Goal: Navigation & Orientation: Find specific page/section

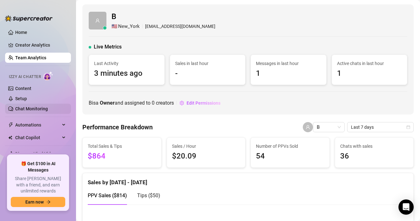
click at [33, 111] on link "Chat Monitoring" at bounding box center [31, 108] width 33 height 5
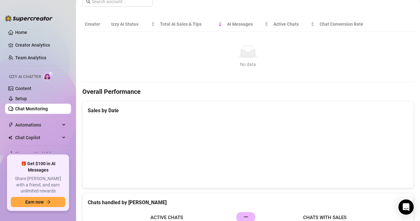
scroll to position [244, 0]
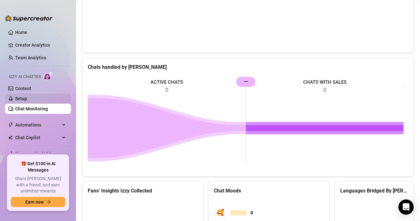
click at [27, 97] on link "Setup" at bounding box center [21, 98] width 12 height 5
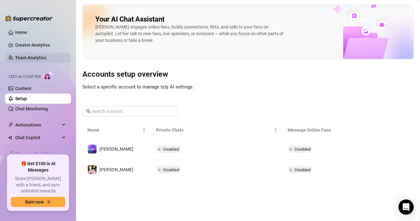
click at [31, 55] on link "Team Analytics" at bounding box center [30, 57] width 31 height 5
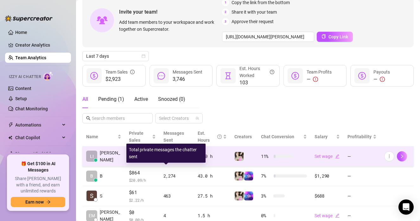
scroll to position [60, 0]
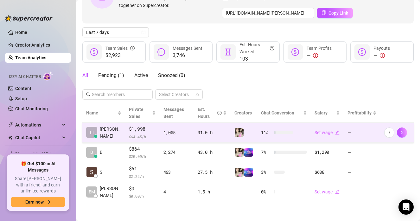
click at [95, 132] on span "LI" at bounding box center [91, 132] width 11 height 11
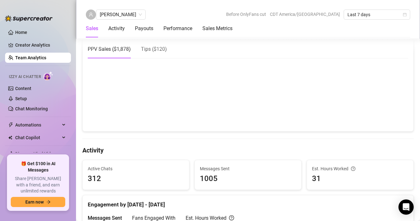
scroll to position [108, 0]
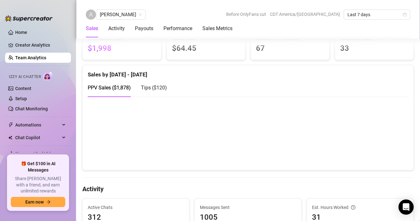
click at [347, 154] on canvas at bounding box center [246, 132] width 316 height 63
click at [345, 155] on canvas at bounding box center [246, 132] width 316 height 63
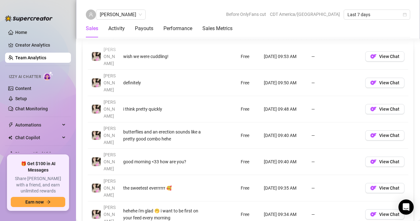
scroll to position [524, 0]
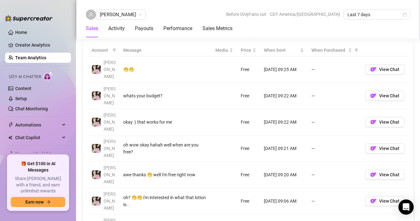
scroll to position [461, 0]
